Goal: Information Seeking & Learning: Compare options

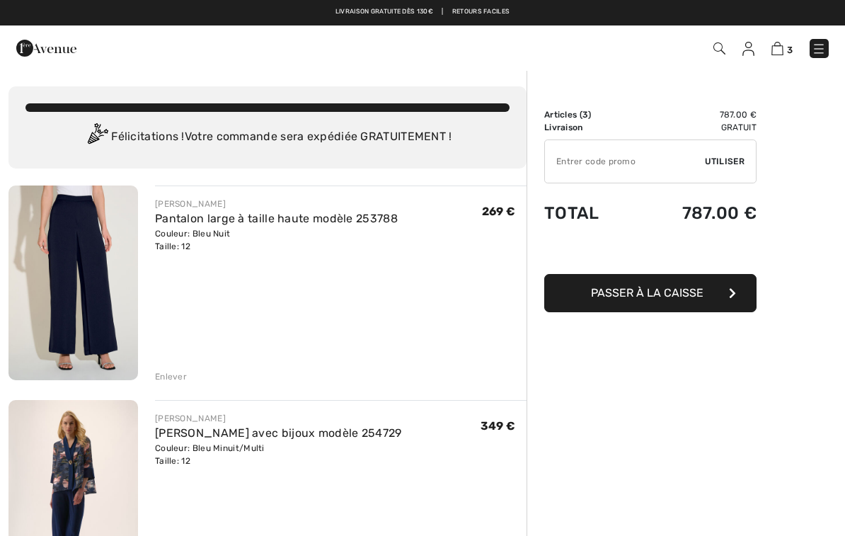
click at [92, 269] on img at bounding box center [72, 282] width 129 height 195
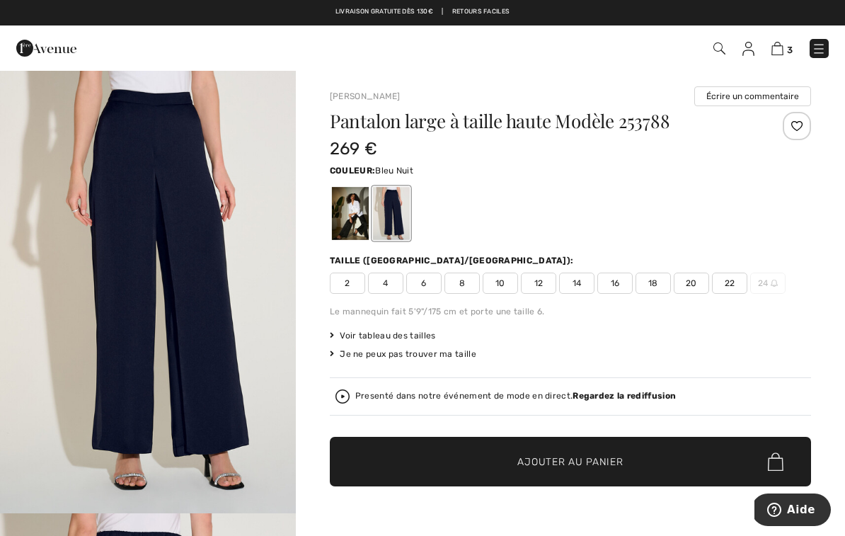
click at [350, 212] on div at bounding box center [350, 213] width 37 height 53
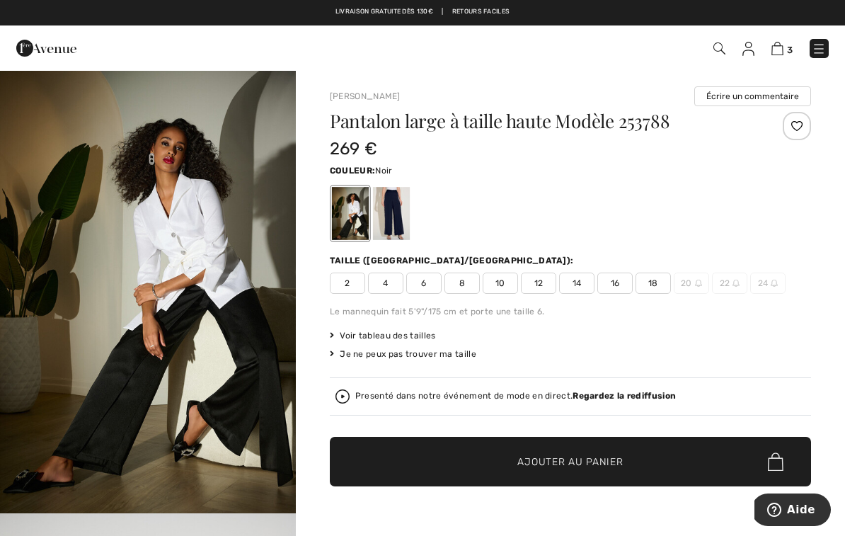
click at [403, 210] on div at bounding box center [391, 213] width 37 height 53
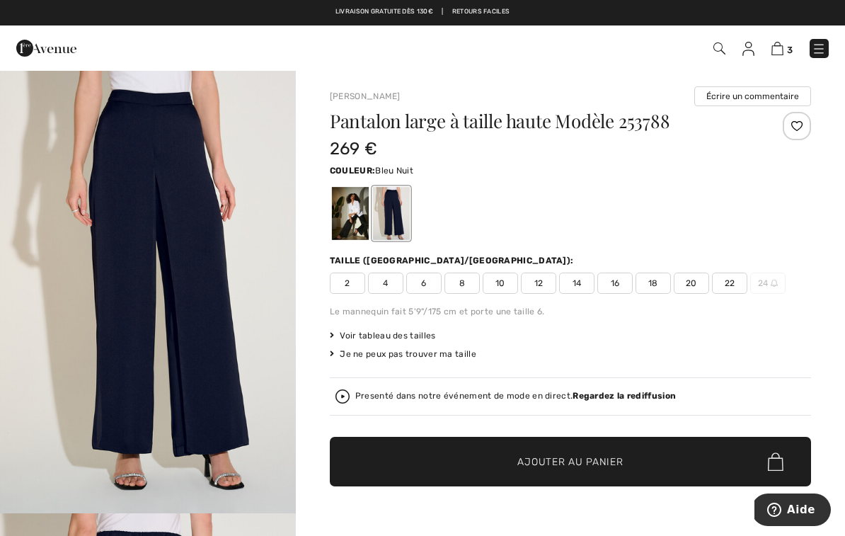
click at [248, 367] on img "1 / 4" at bounding box center [148, 291] width 296 height 444
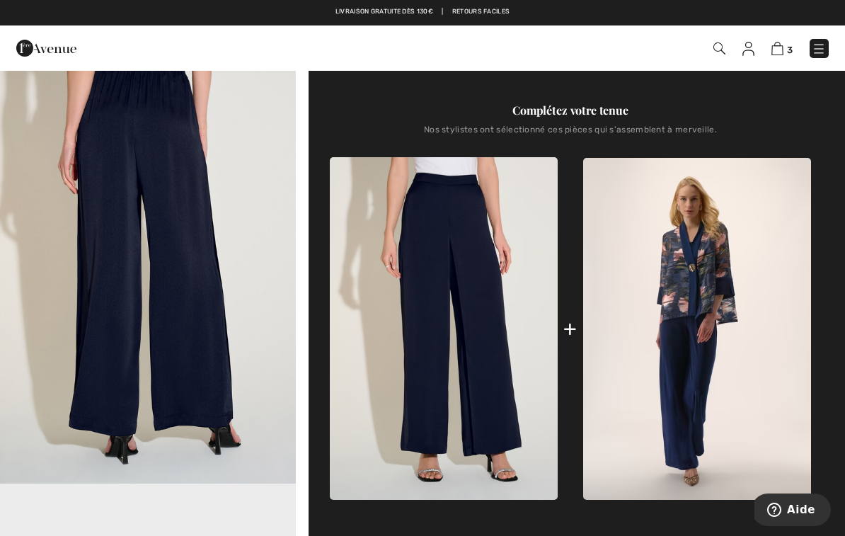
scroll to position [469, 0]
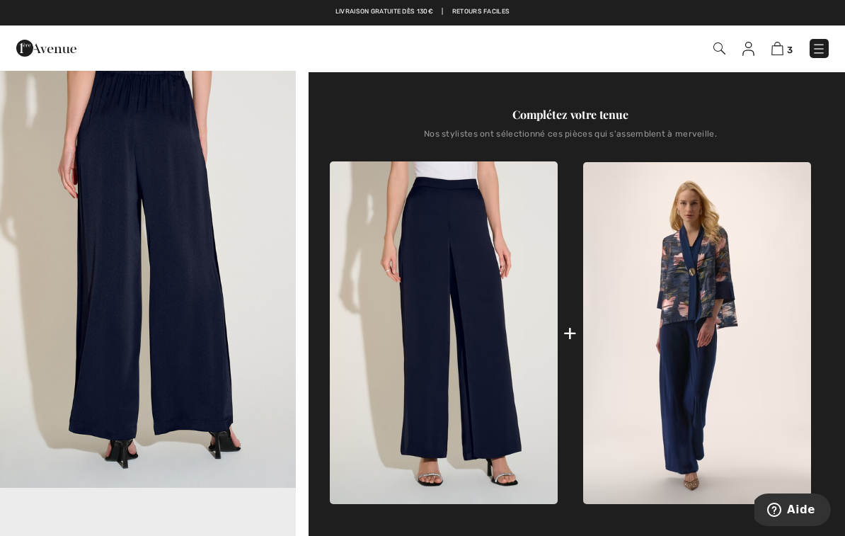
click at [714, 316] on img at bounding box center [697, 333] width 228 height 342
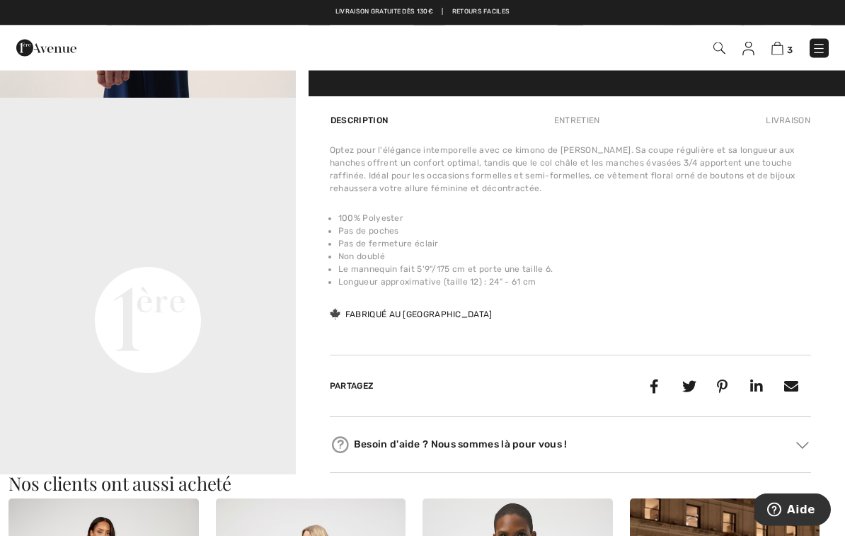
scroll to position [859, 0]
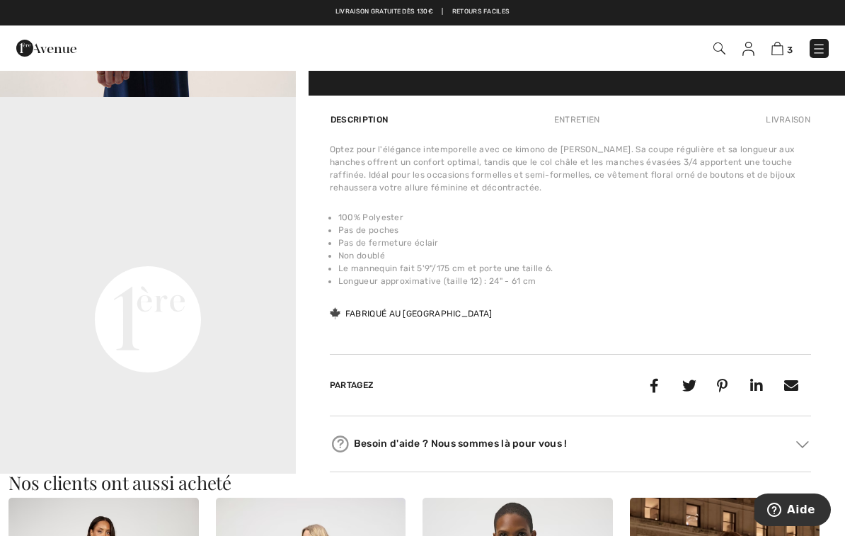
click at [720, 45] on img at bounding box center [719, 48] width 12 height 12
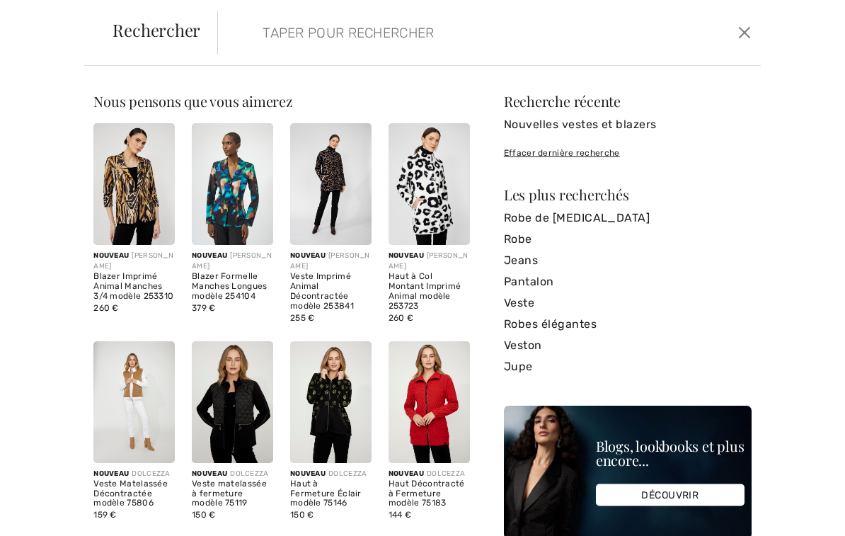
click at [363, 40] on input "search" at bounding box center [433, 32] width 362 height 42
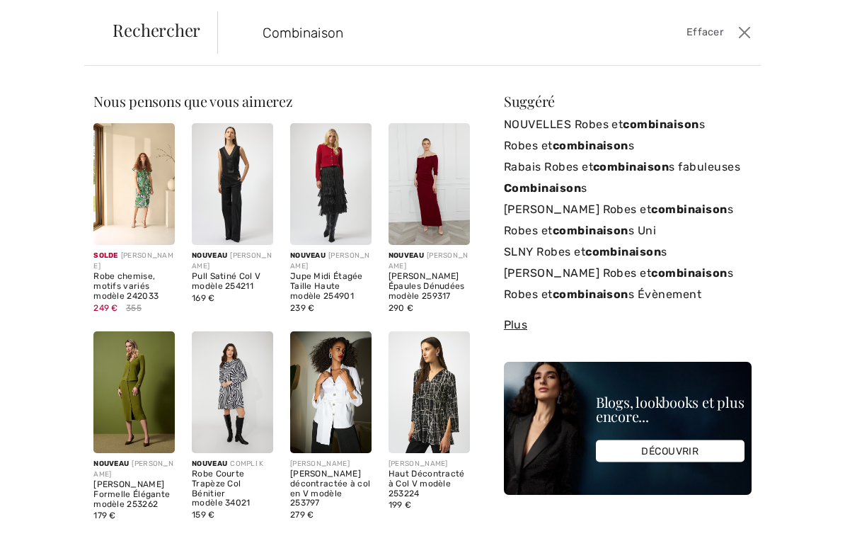
scroll to position [122, 0]
click at [392, 33] on input "Combinaison" at bounding box center [433, 32] width 362 height 42
click at [748, 25] on button "Ferme" at bounding box center [745, 32] width 20 height 23
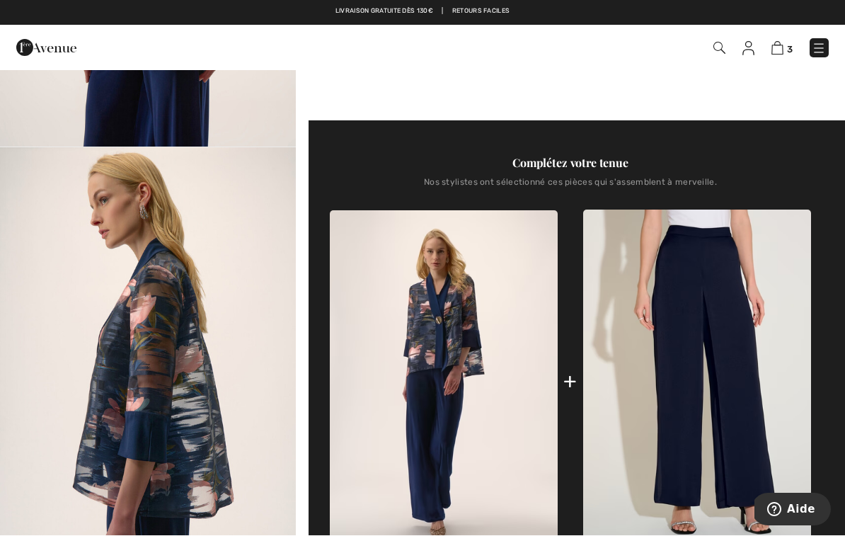
scroll to position [367, 0]
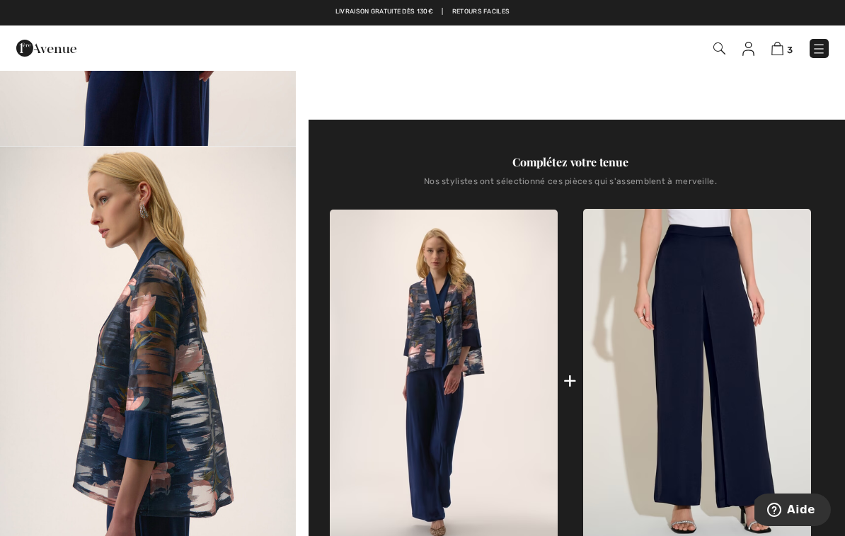
click at [718, 47] on img at bounding box center [719, 48] width 12 height 12
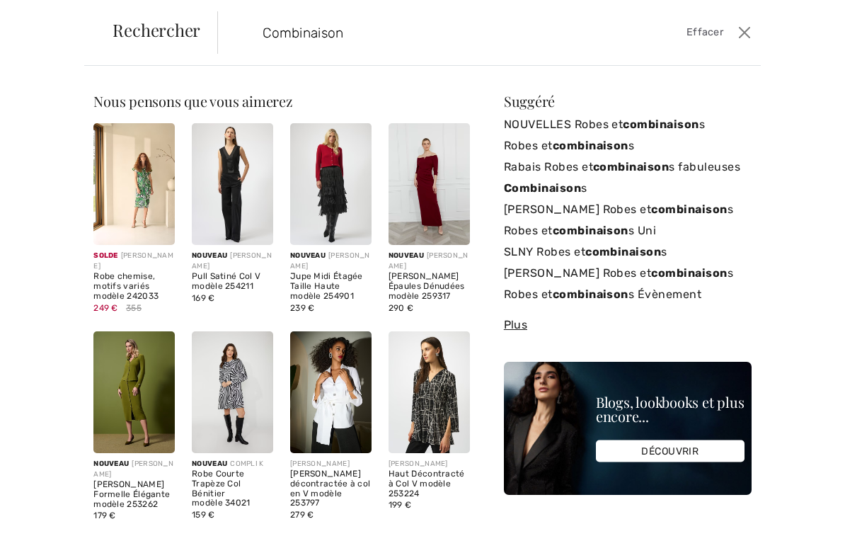
click at [746, 32] on button "Ferme" at bounding box center [745, 32] width 20 height 23
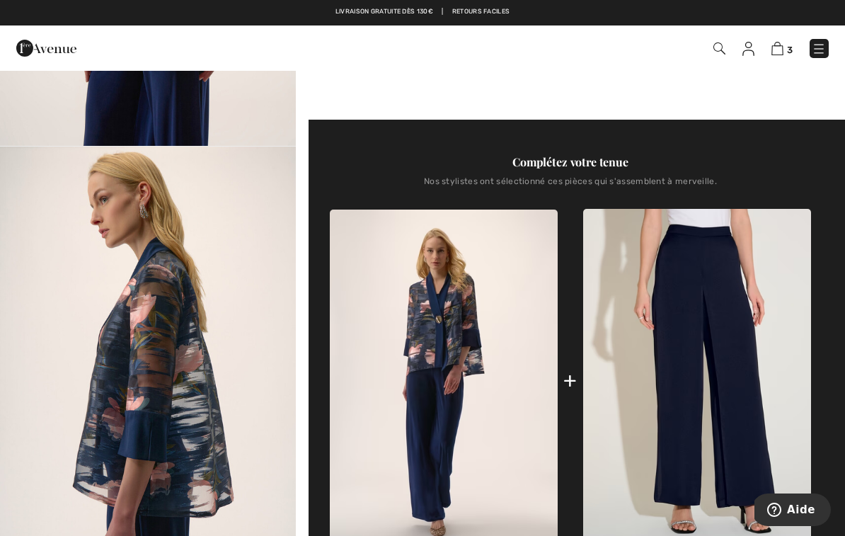
click at [720, 47] on img at bounding box center [719, 48] width 12 height 12
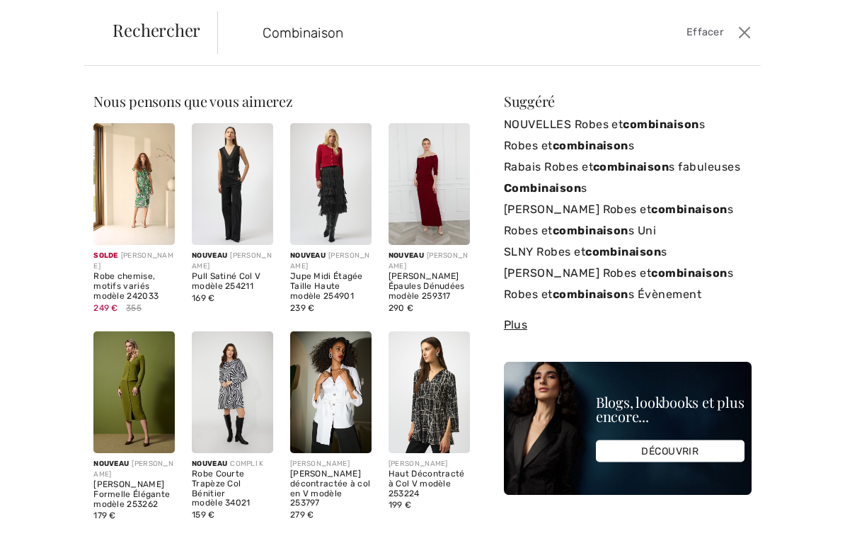
click at [396, 40] on input "Combinaison" at bounding box center [433, 32] width 362 height 42
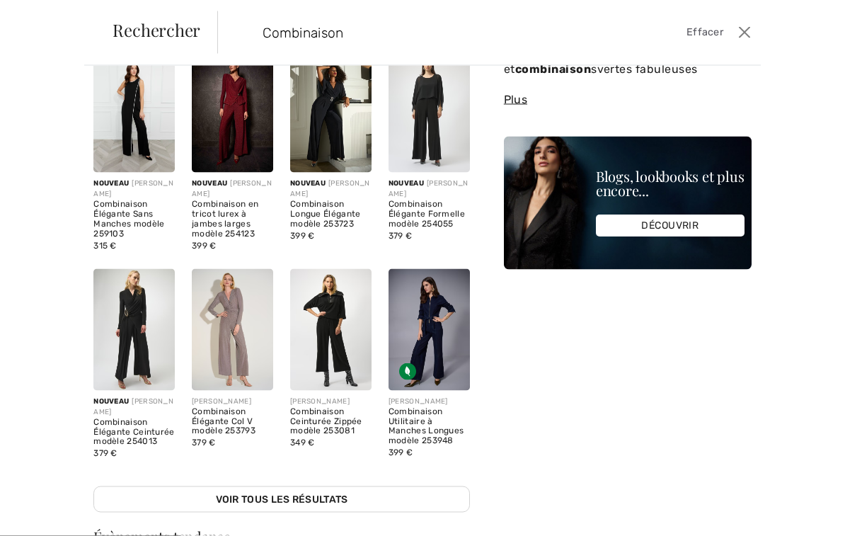
scroll to position [74, 0]
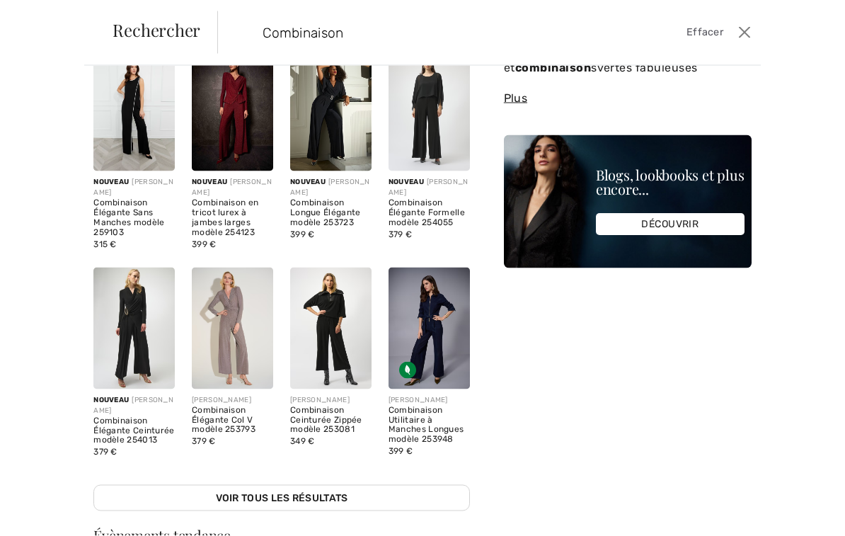
type input "Combinaison"
click at [332, 132] on img at bounding box center [330, 111] width 81 height 122
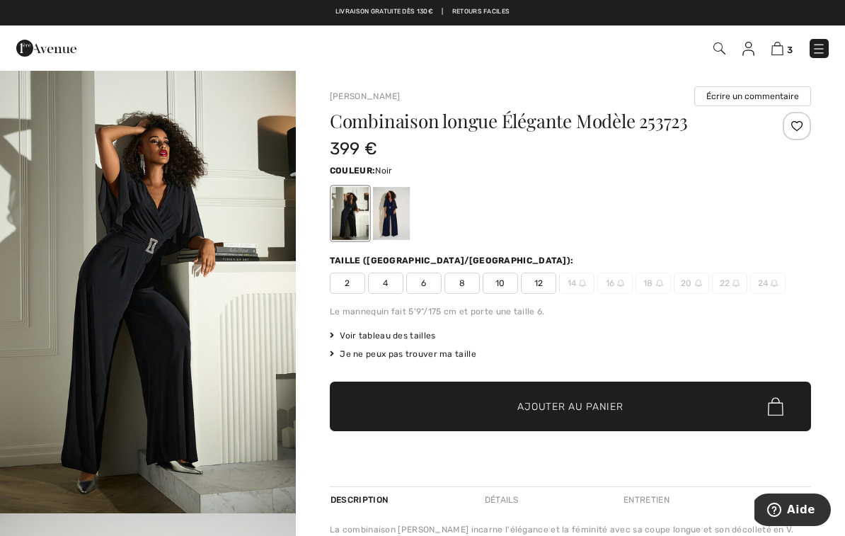
click at [398, 213] on div at bounding box center [391, 213] width 37 height 53
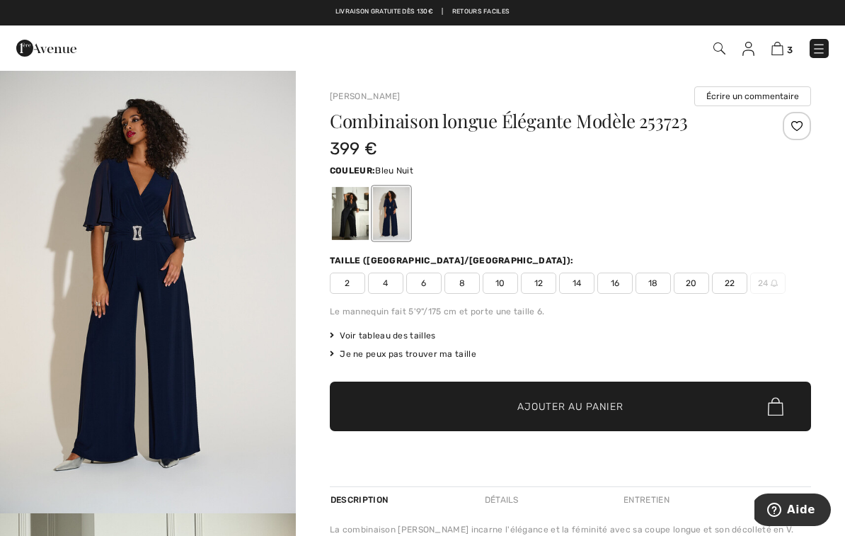
click at [214, 271] on img "1 / 4" at bounding box center [148, 291] width 296 height 444
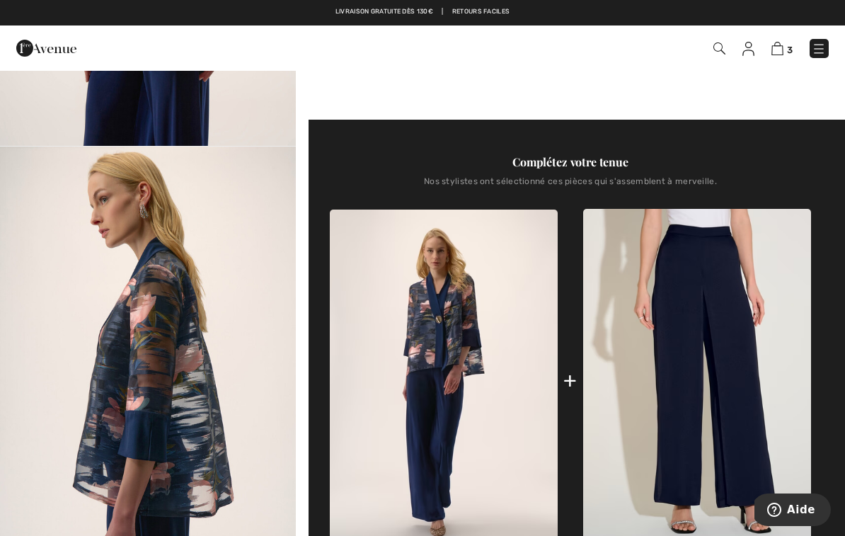
click at [720, 44] on img at bounding box center [719, 48] width 12 height 12
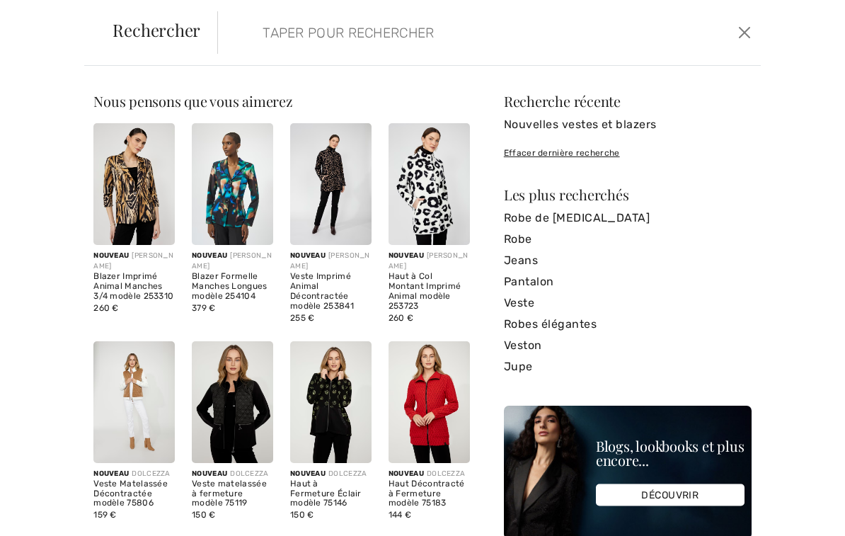
click at [386, 43] on input "search" at bounding box center [433, 32] width 362 height 42
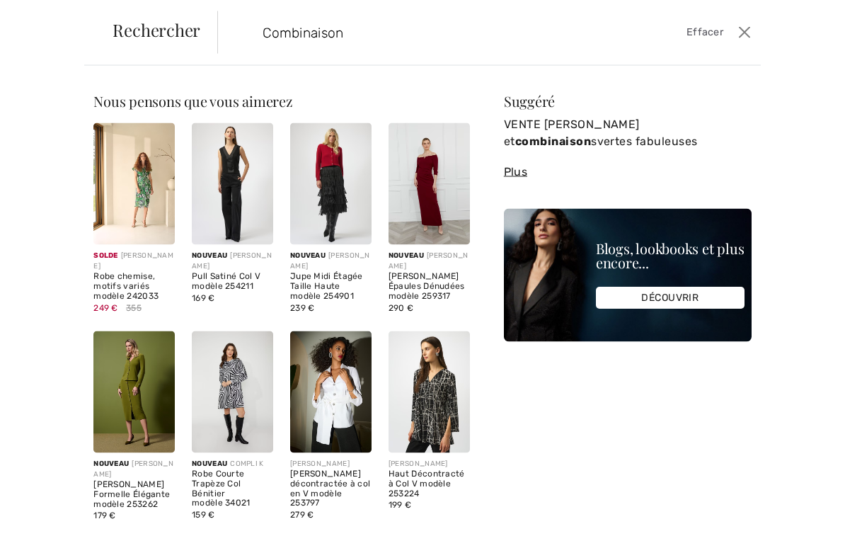
type input "Combinaison"
click at [163, 34] on span "Rechercher" at bounding box center [157, 29] width 88 height 17
click at [745, 40] on button "Ferme" at bounding box center [745, 32] width 20 height 23
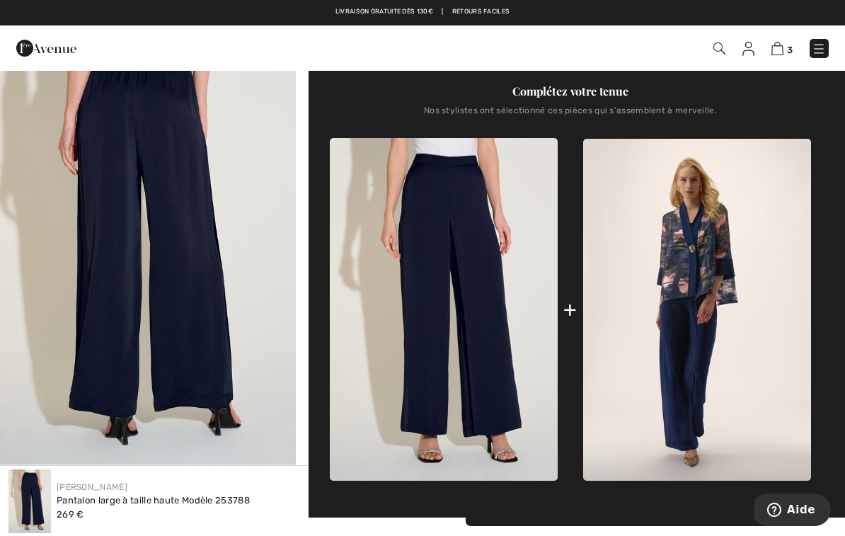
click at [819, 45] on img at bounding box center [819, 49] width 14 height 14
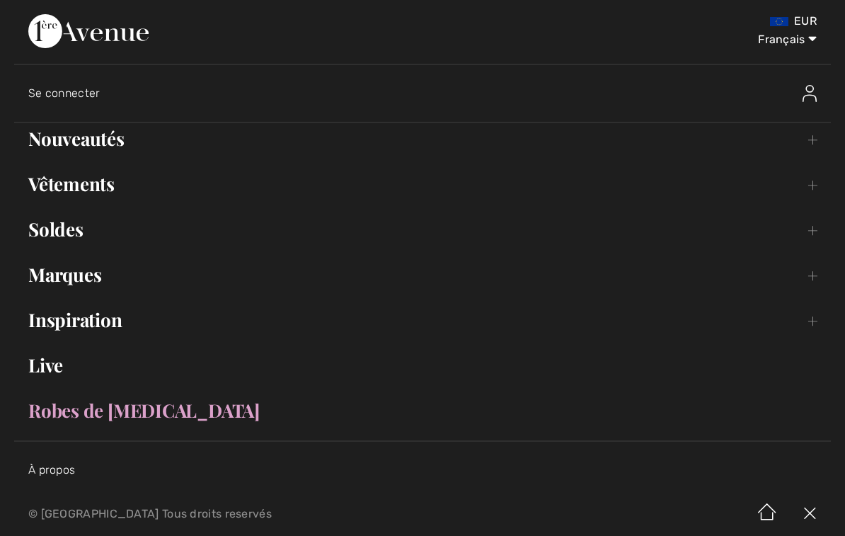
click at [111, 145] on link "Nouveautés Toggle submenu" at bounding box center [422, 138] width 817 height 31
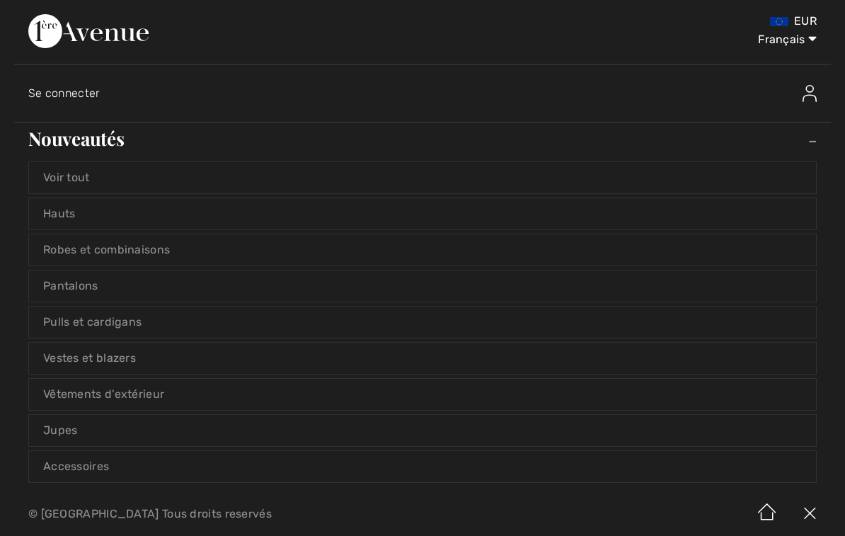
click at [166, 252] on link "Robes et combinaisons" at bounding box center [422, 249] width 787 height 31
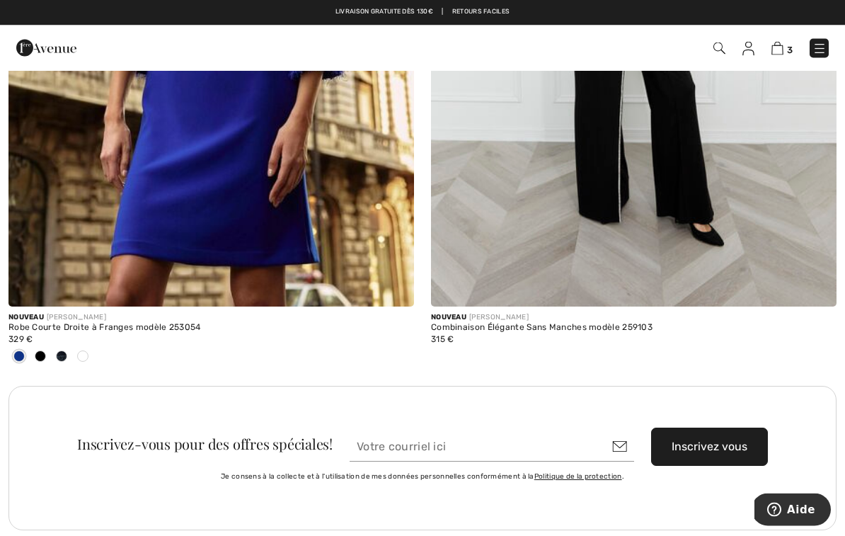
scroll to position [7935, 0]
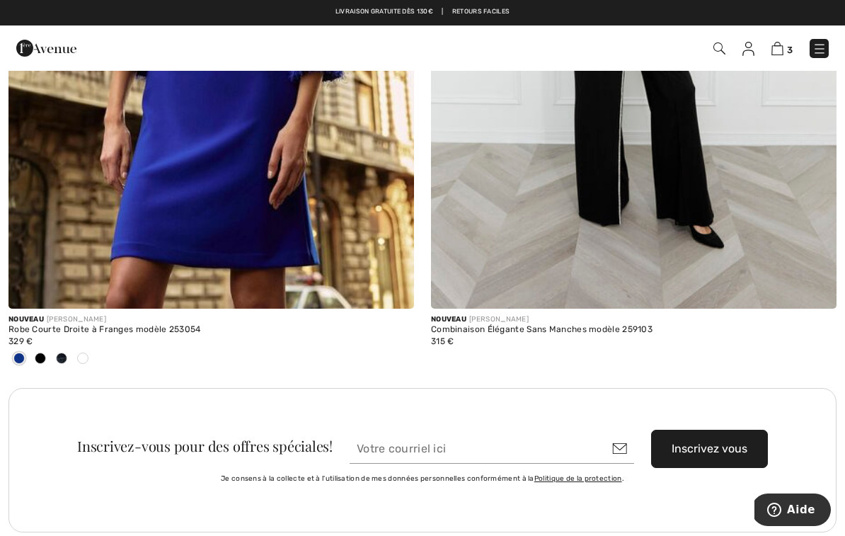
click at [255, 229] on img at bounding box center [210, 4] width 405 height 609
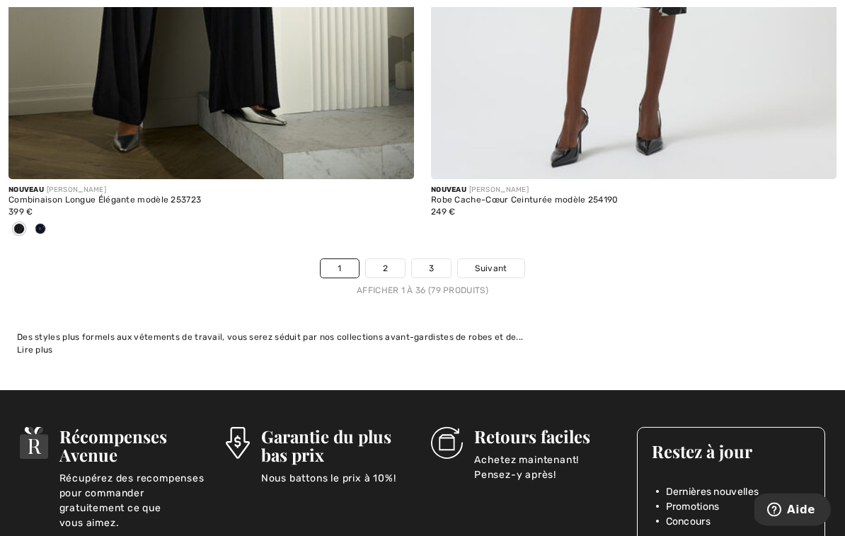
scroll to position [12265, 0]
click at [390, 259] on link "2" at bounding box center [385, 268] width 39 height 18
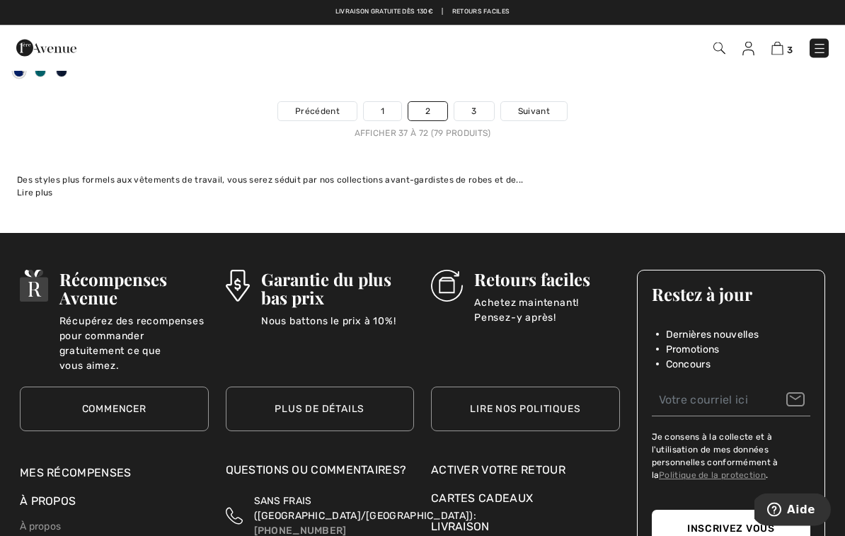
scroll to position [12417, 0]
